Goal: Task Accomplishment & Management: Use online tool/utility

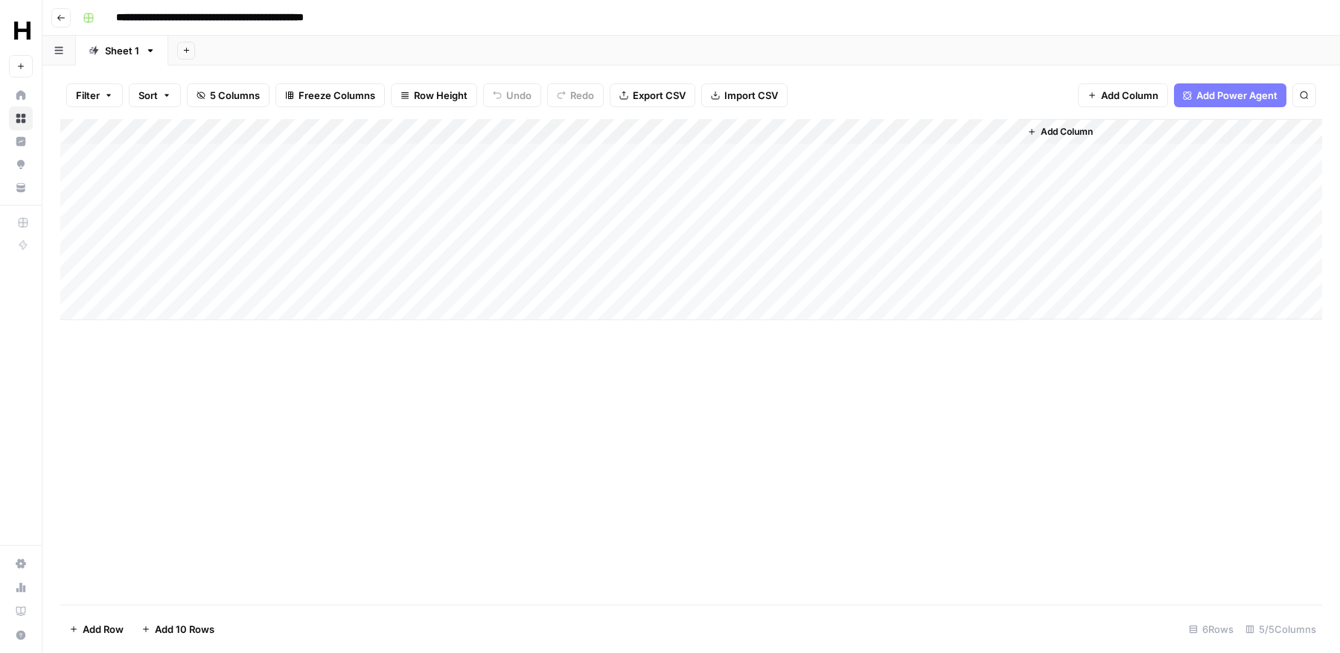
click at [183, 308] on div "Add Column" at bounding box center [691, 219] width 1262 height 201
click at [186, 316] on div "Date" at bounding box center [177, 323] width 119 height 43
click at [220, 333] on input "date" at bounding box center [177, 331] width 119 height 25
type input "**********"
click at [318, 404] on div "Add Column" at bounding box center [691, 361] width 1262 height 485
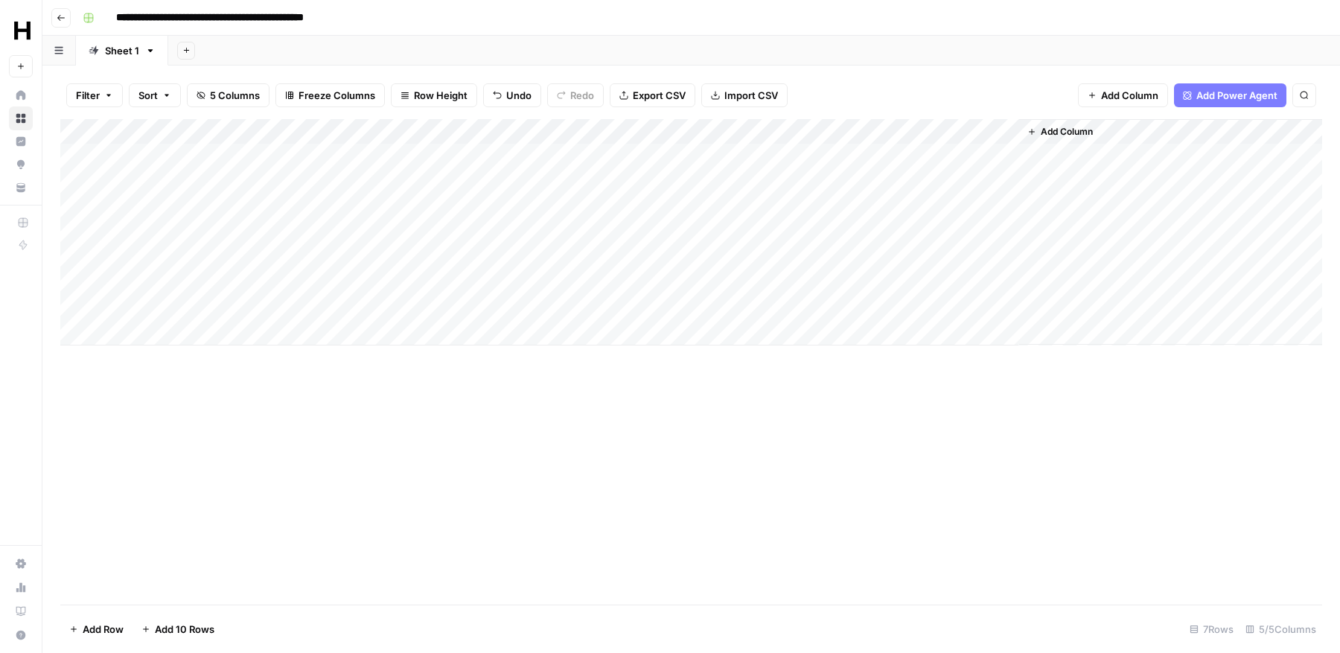
click at [372, 304] on div "Add Column" at bounding box center [691, 232] width 1262 height 226
click at [153, 53] on icon "button" at bounding box center [150, 50] width 10 height 10
click at [147, 51] on icon "button" at bounding box center [150, 50] width 10 height 10
click at [294, 133] on div "Add Column" at bounding box center [691, 232] width 1262 height 226
click at [297, 133] on div at bounding box center [219, 134] width 215 height 30
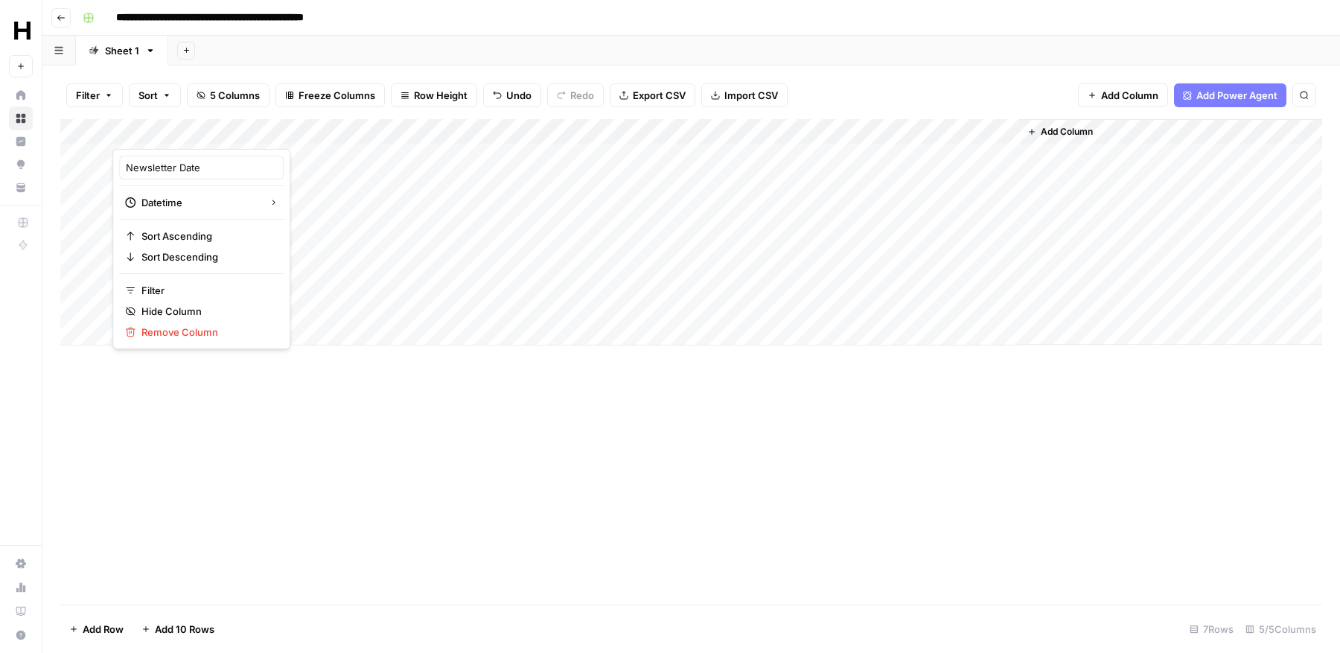
click at [151, 52] on icon "button" at bounding box center [150, 50] width 10 height 10
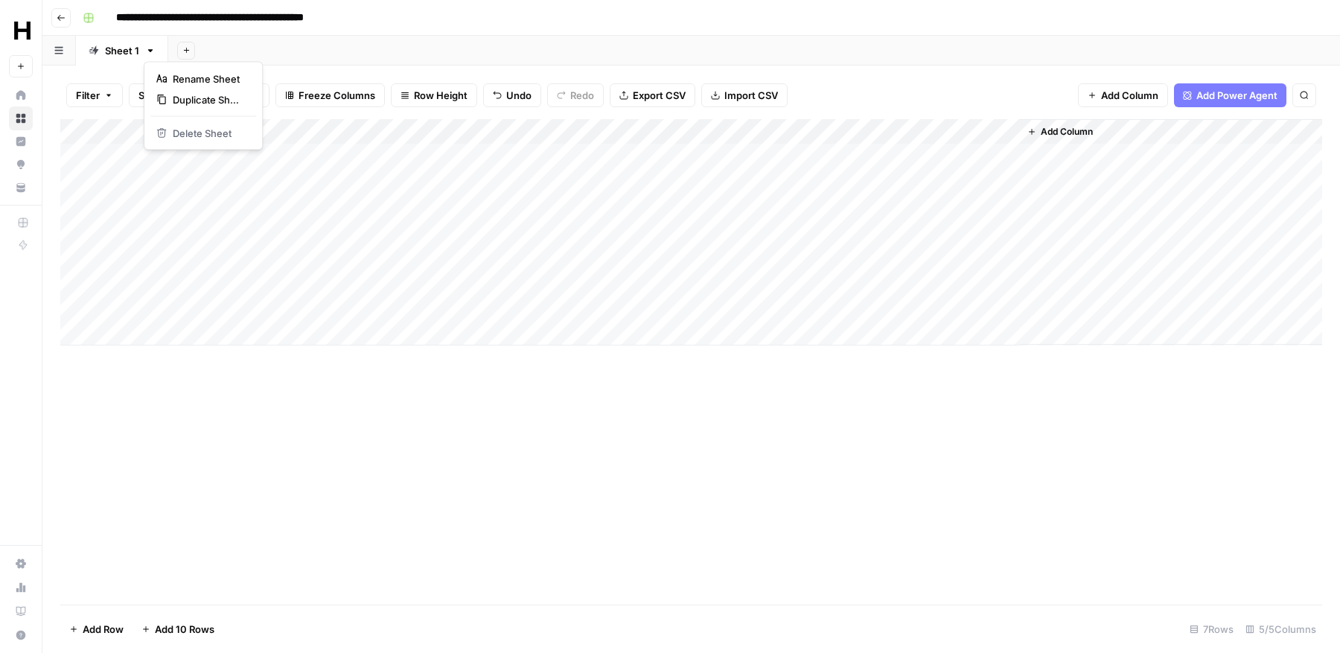
click at [148, 49] on icon "button" at bounding box center [150, 50] width 5 height 3
click at [148, 52] on icon "button" at bounding box center [150, 50] width 10 height 10
click at [62, 52] on icon "button" at bounding box center [58, 50] width 9 height 8
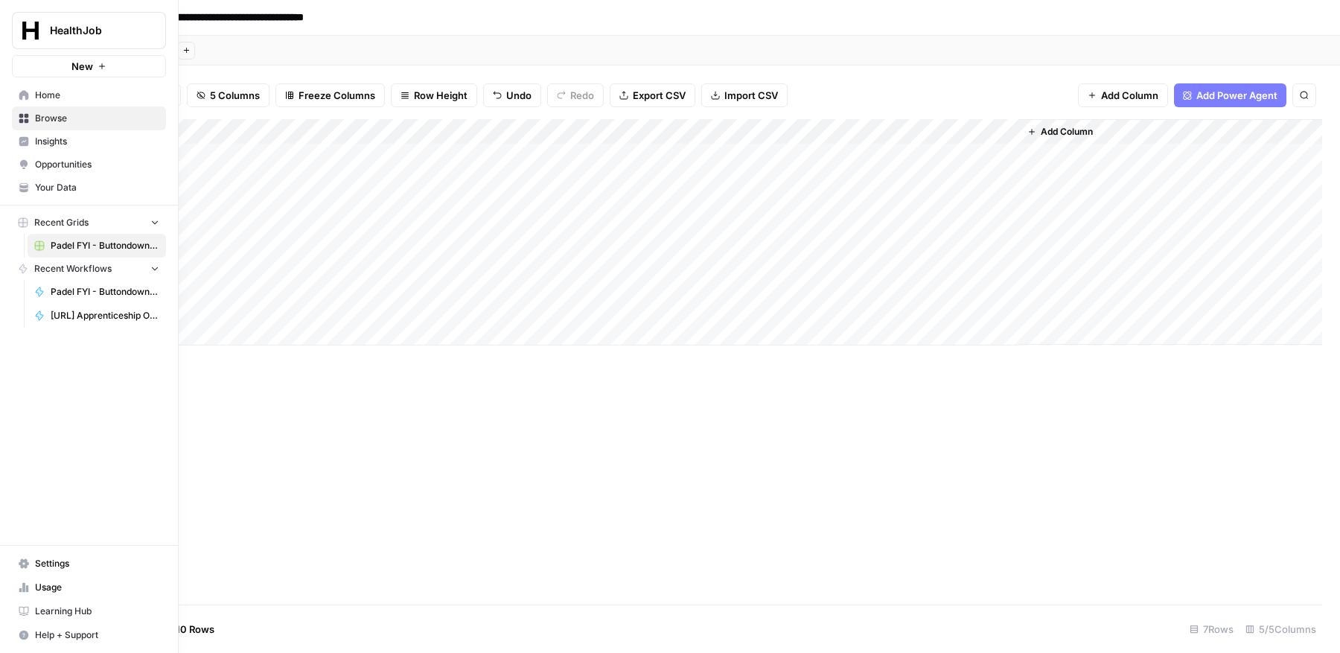
click at [35, 566] on span "Settings" at bounding box center [97, 563] width 124 height 13
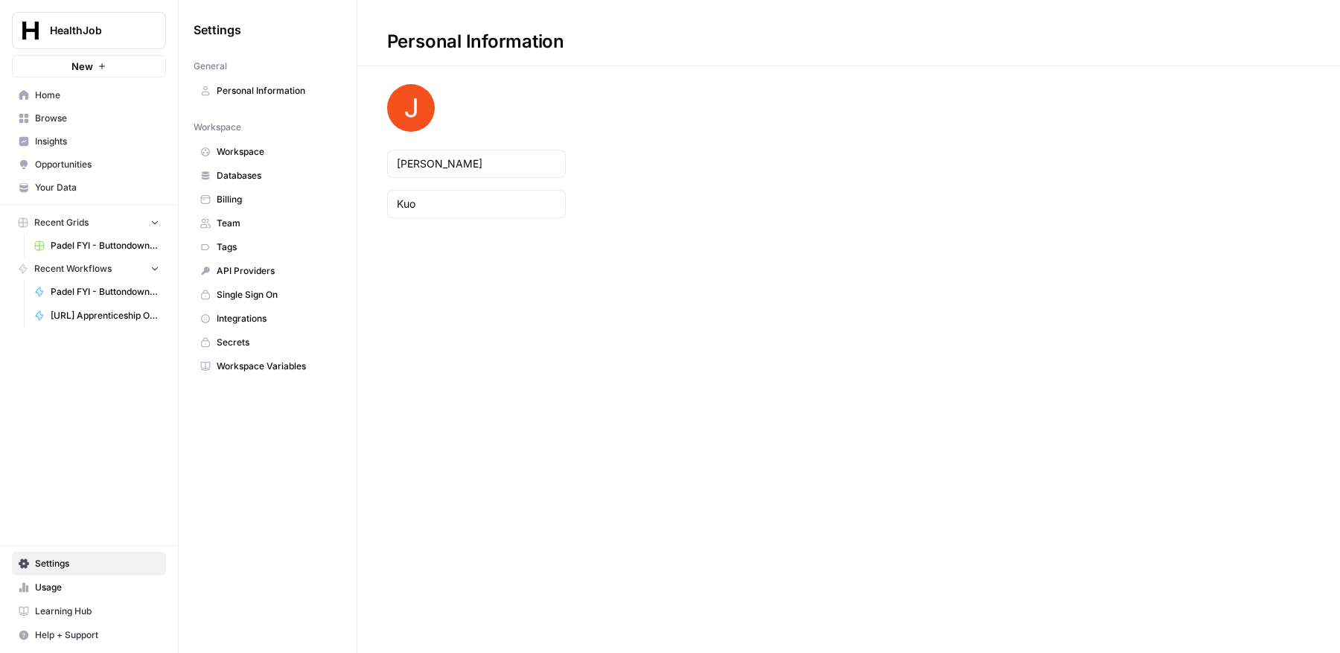
click at [62, 565] on span "Settings" at bounding box center [97, 563] width 124 height 13
click at [187, 28] on button "button" at bounding box center [180, 29] width 15 height 15
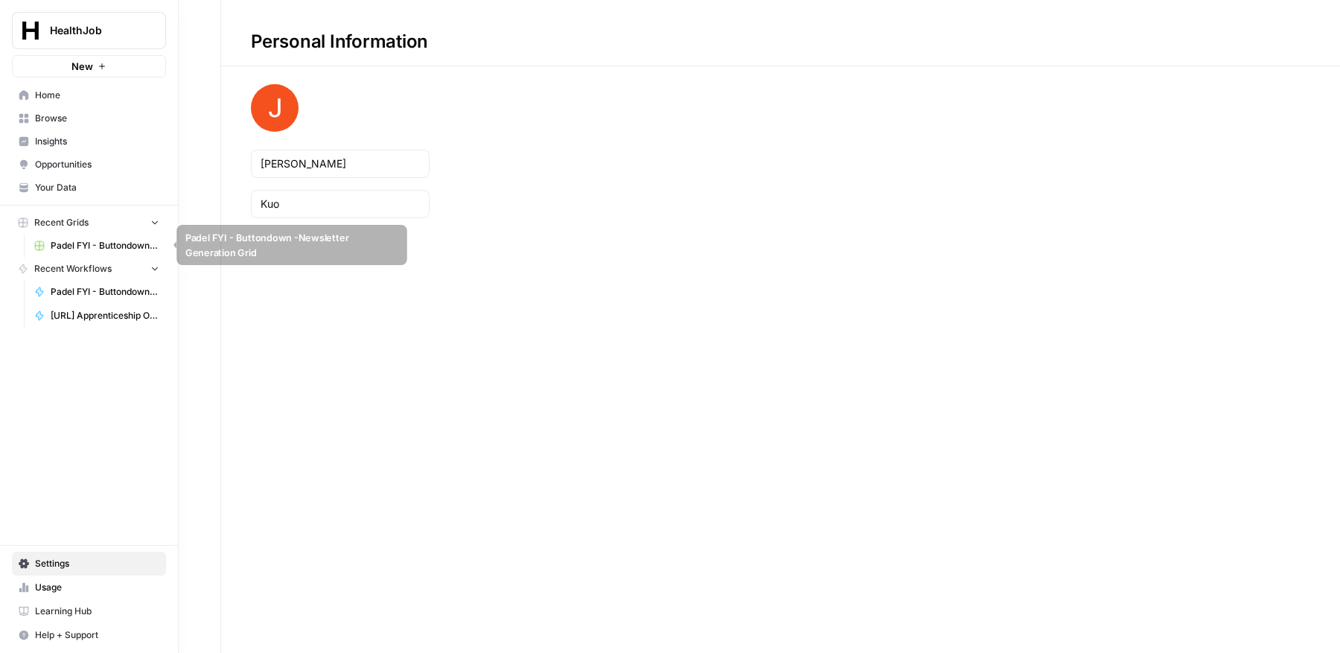
click at [65, 239] on span "Padel FYI - Buttondown -Newsletter Generation Grid" at bounding box center [105, 245] width 109 height 13
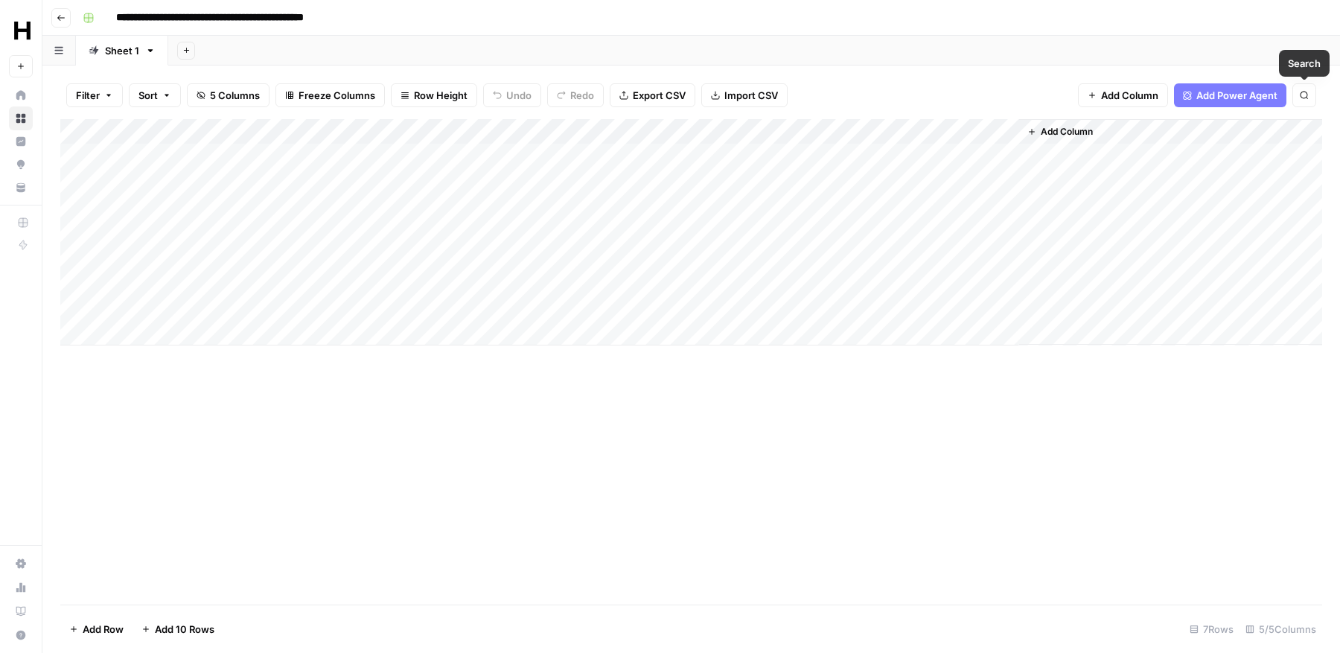
click at [1309, 97] on icon "button" at bounding box center [1304, 95] width 9 height 9
